Goal: Task Accomplishment & Management: Manage account settings

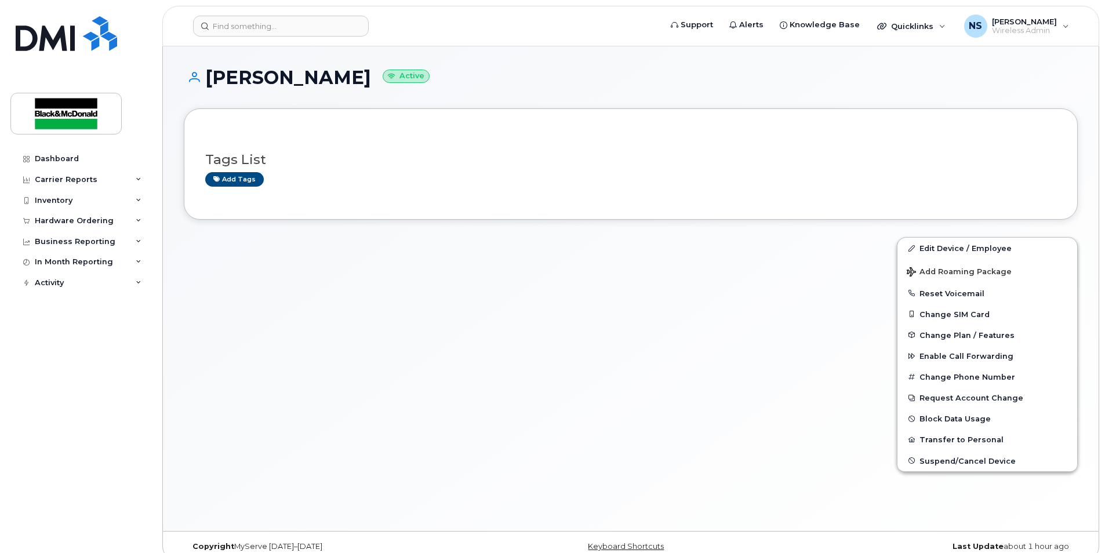
scroll to position [15, 0]
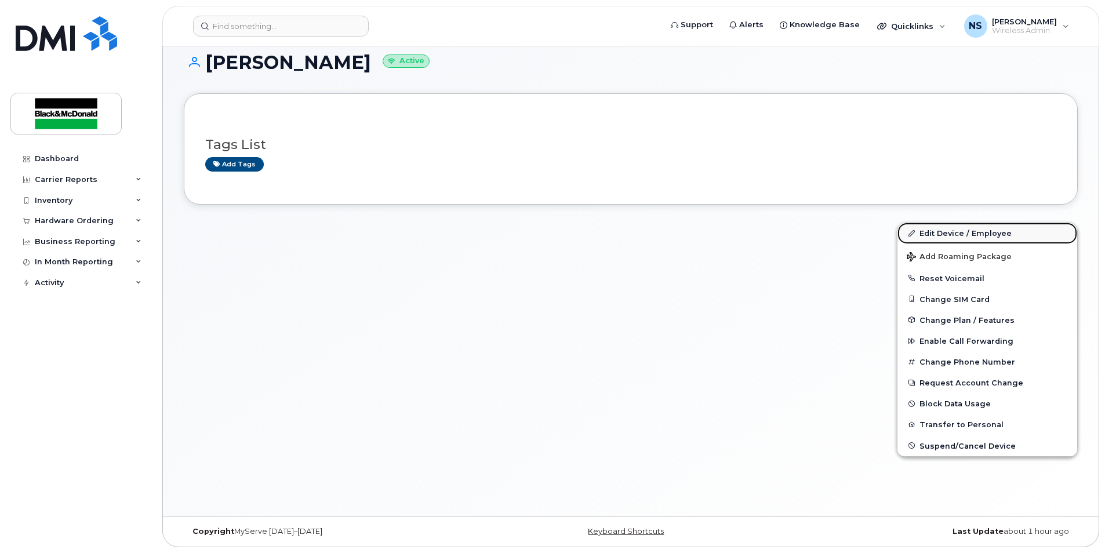
click at [965, 228] on link "Edit Device / Employee" at bounding box center [987, 233] width 180 height 21
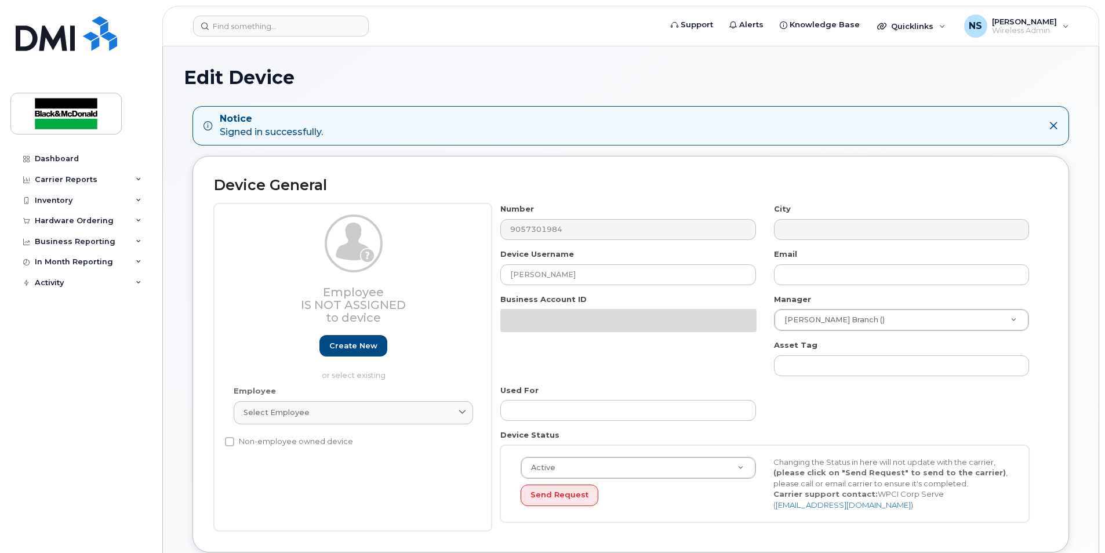
select select "158675"
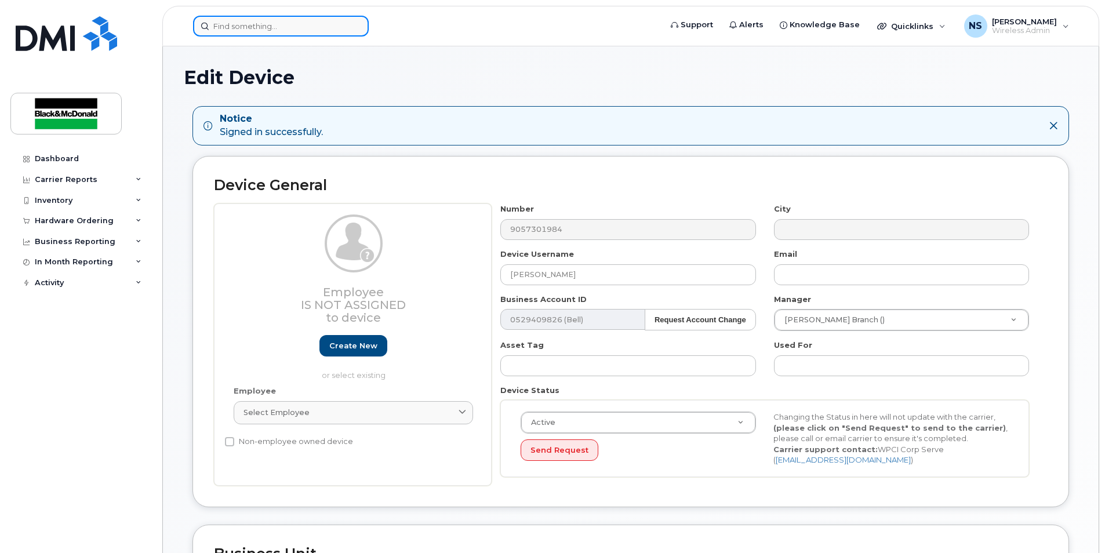
click at [249, 32] on input at bounding box center [281, 26] width 176 height 21
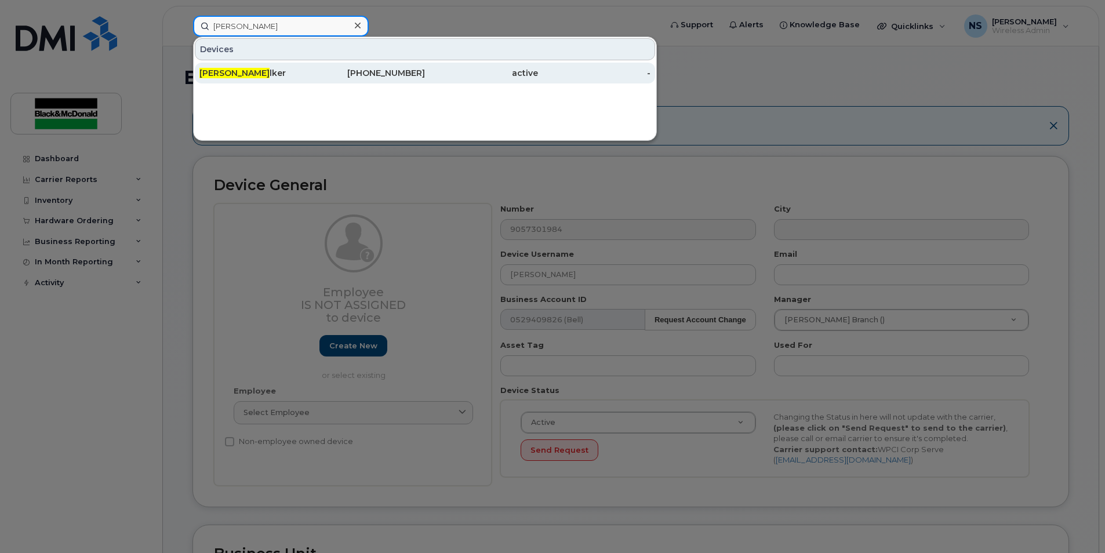
type input "steve wa"
click at [246, 69] on div "Steve Wa lker" at bounding box center [255, 73] width 113 height 12
